Goal: Transaction & Acquisition: Subscribe to service/newsletter

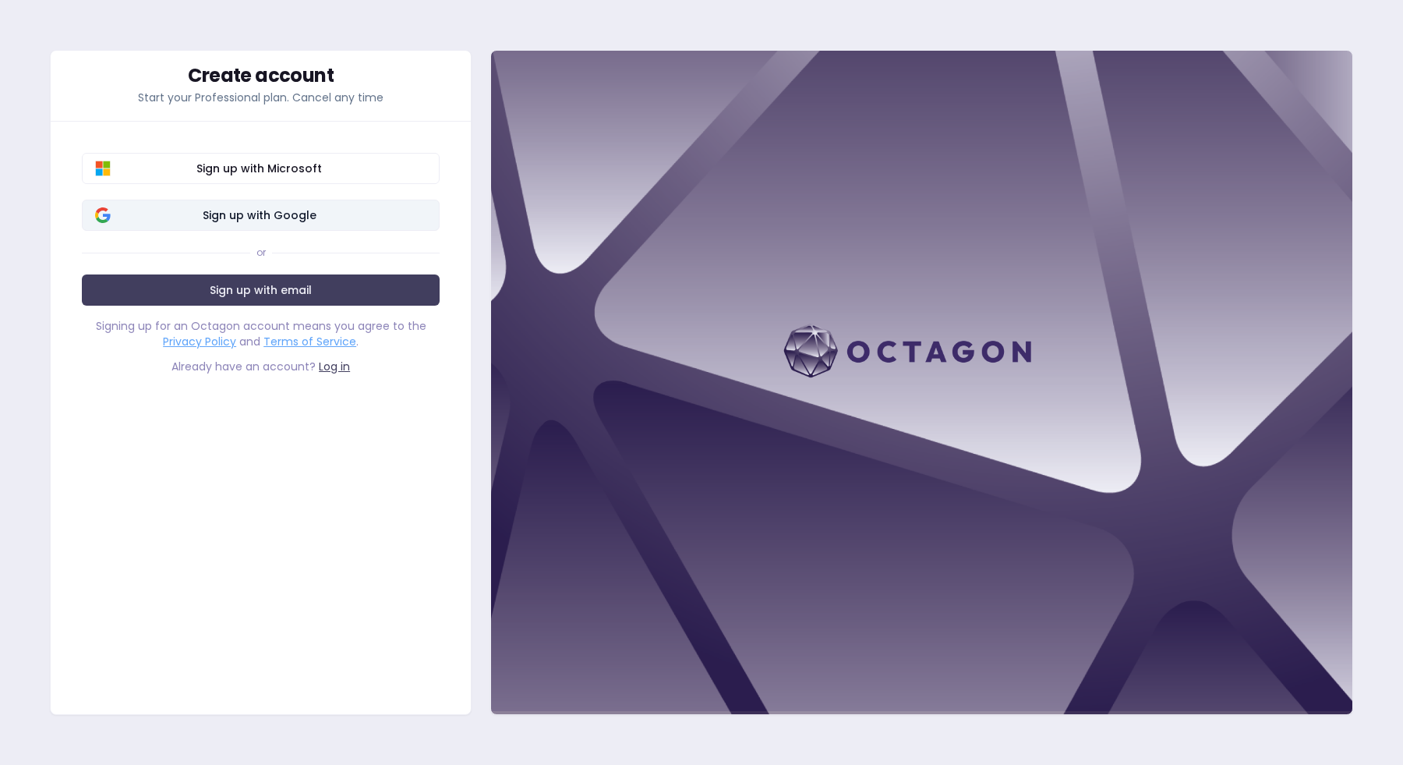
click at [318, 216] on span "Sign up with Google" at bounding box center [259, 215] width 334 height 16
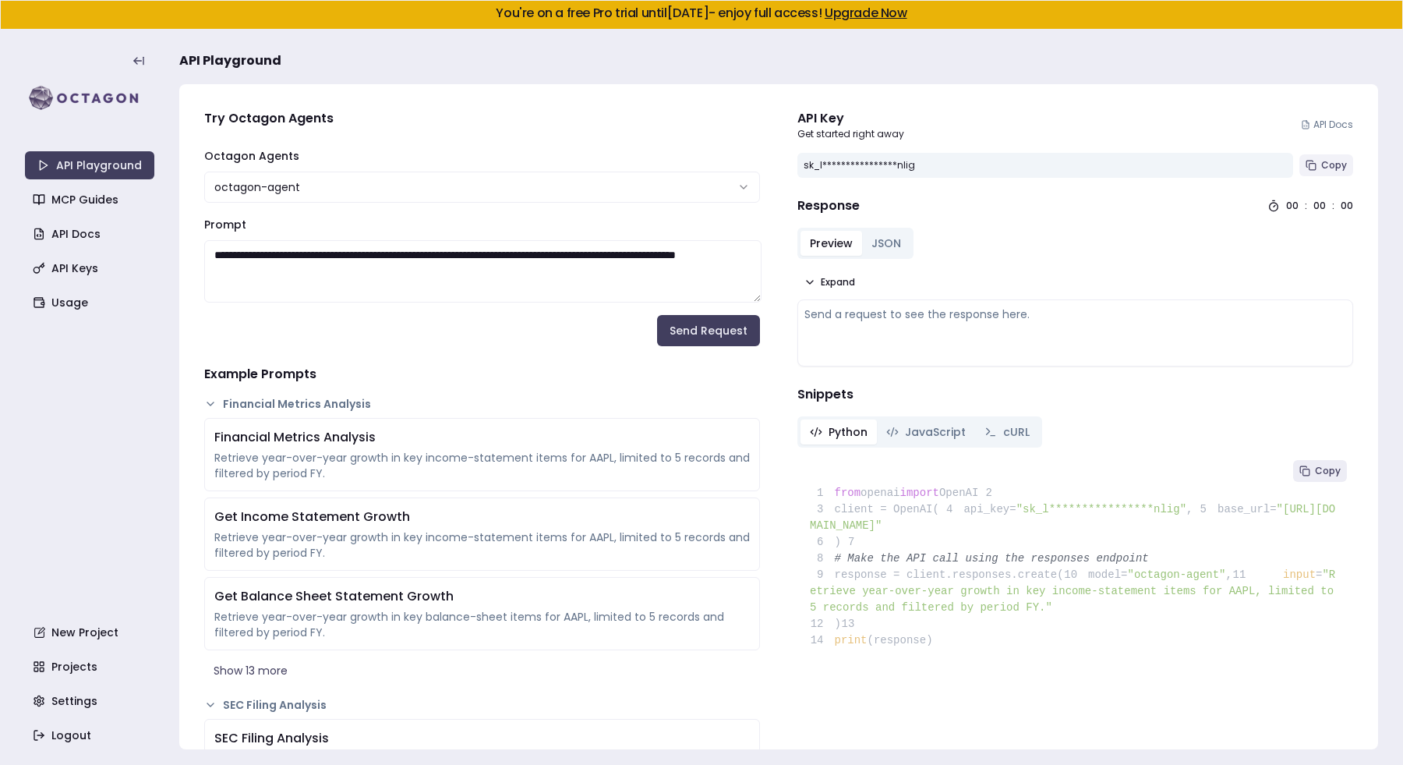
click at [1309, 163] on icon at bounding box center [1311, 165] width 11 height 11
